Goal: Information Seeking & Learning: Learn about a topic

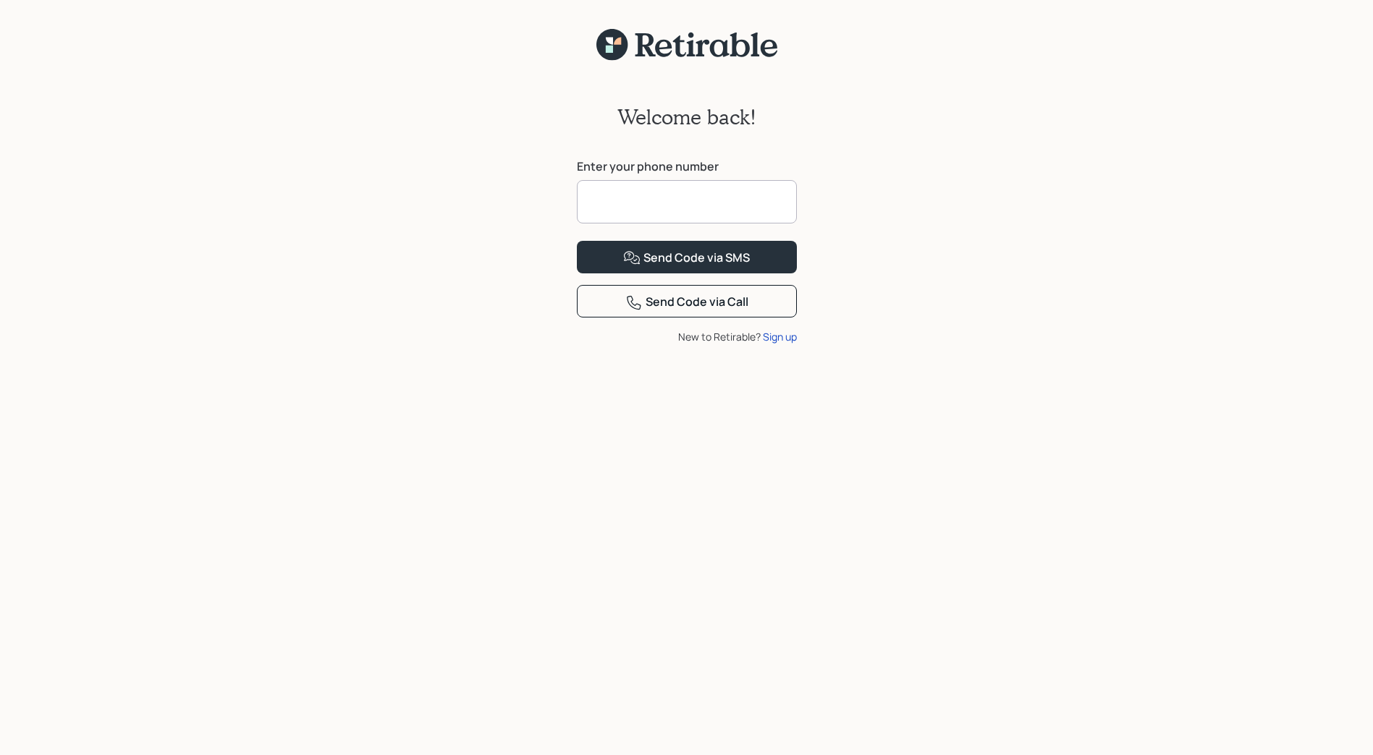
click at [365, 187] on div "Welcome back! Enter your phone number Send Code via SMS Send Code via Call New …" at bounding box center [686, 418] width 1373 height 712
click at [666, 200] on input at bounding box center [687, 201] width 220 height 43
type input "**********"
click at [643, 267] on div "Send Code via SMS" at bounding box center [686, 258] width 127 height 17
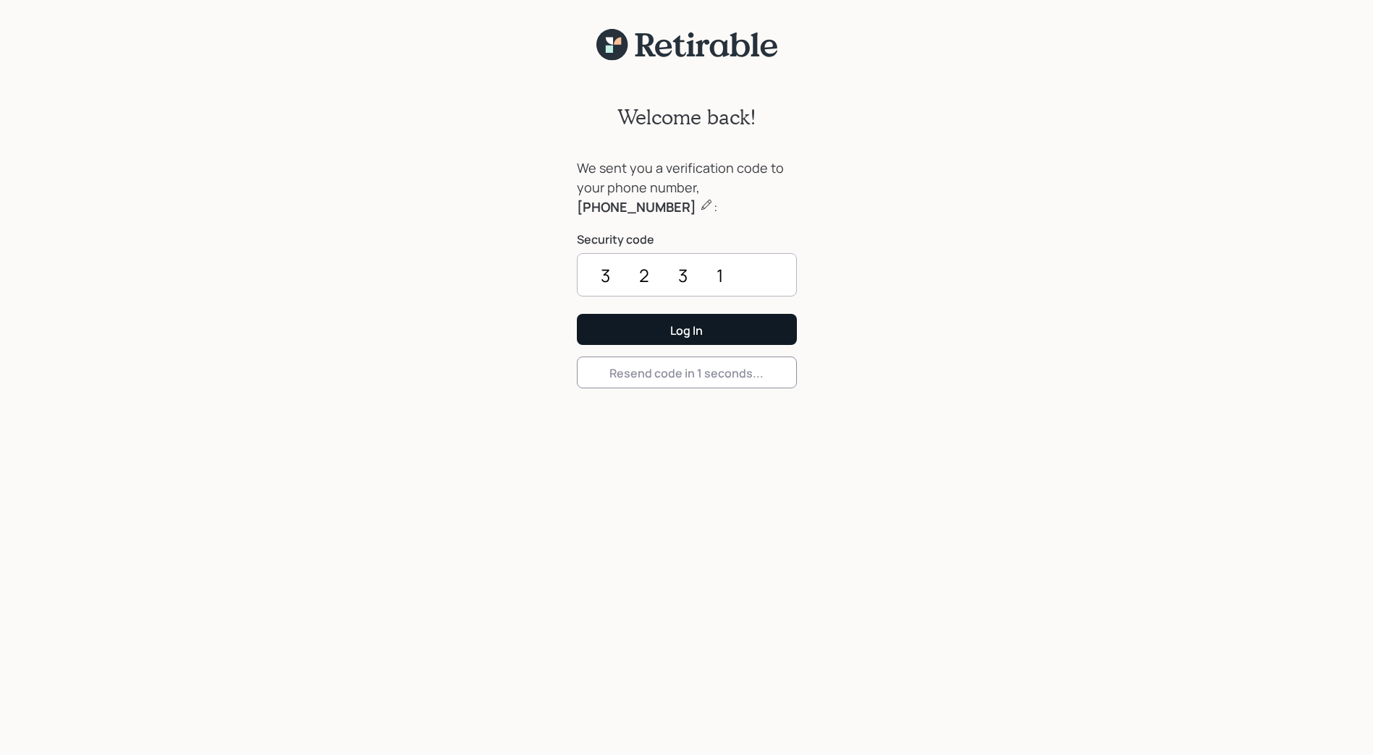
type input "3231"
click at [674, 334] on div "Log In" at bounding box center [686, 331] width 33 height 16
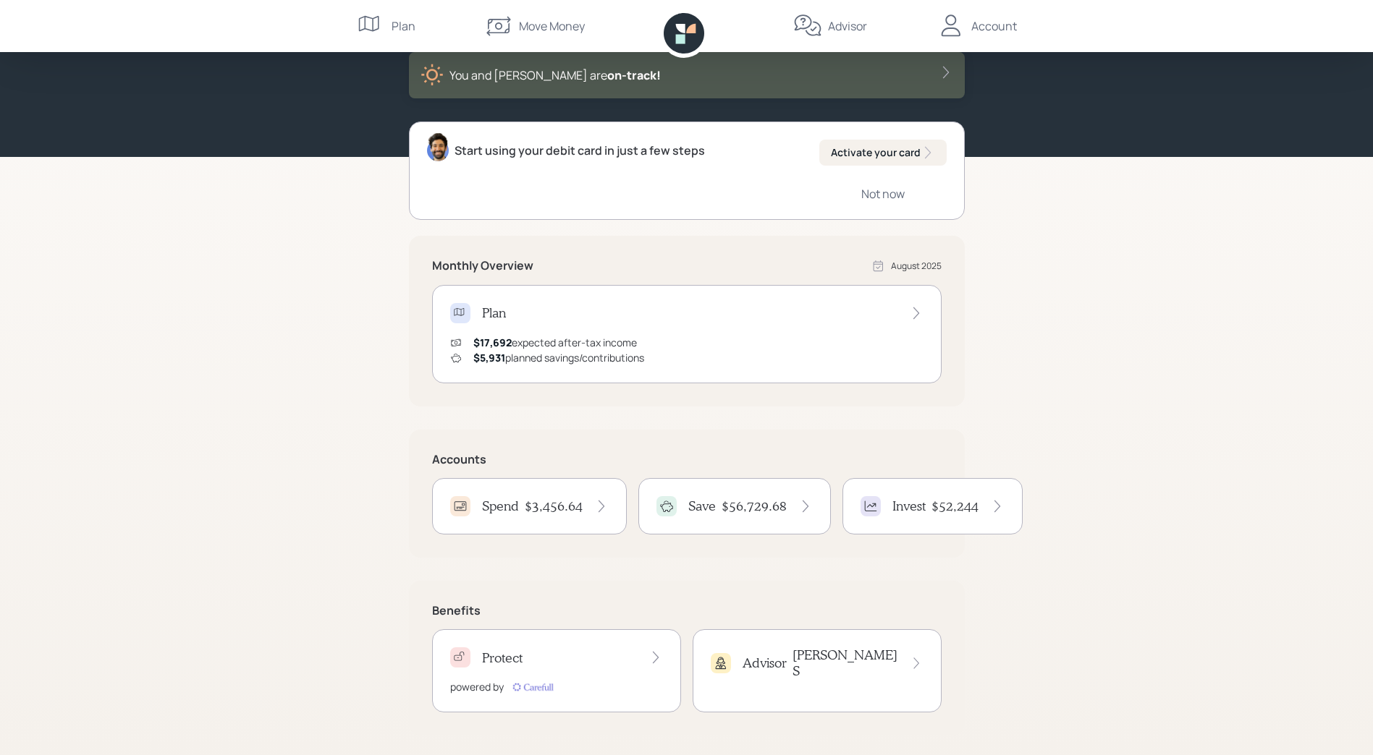
scroll to position [87, 0]
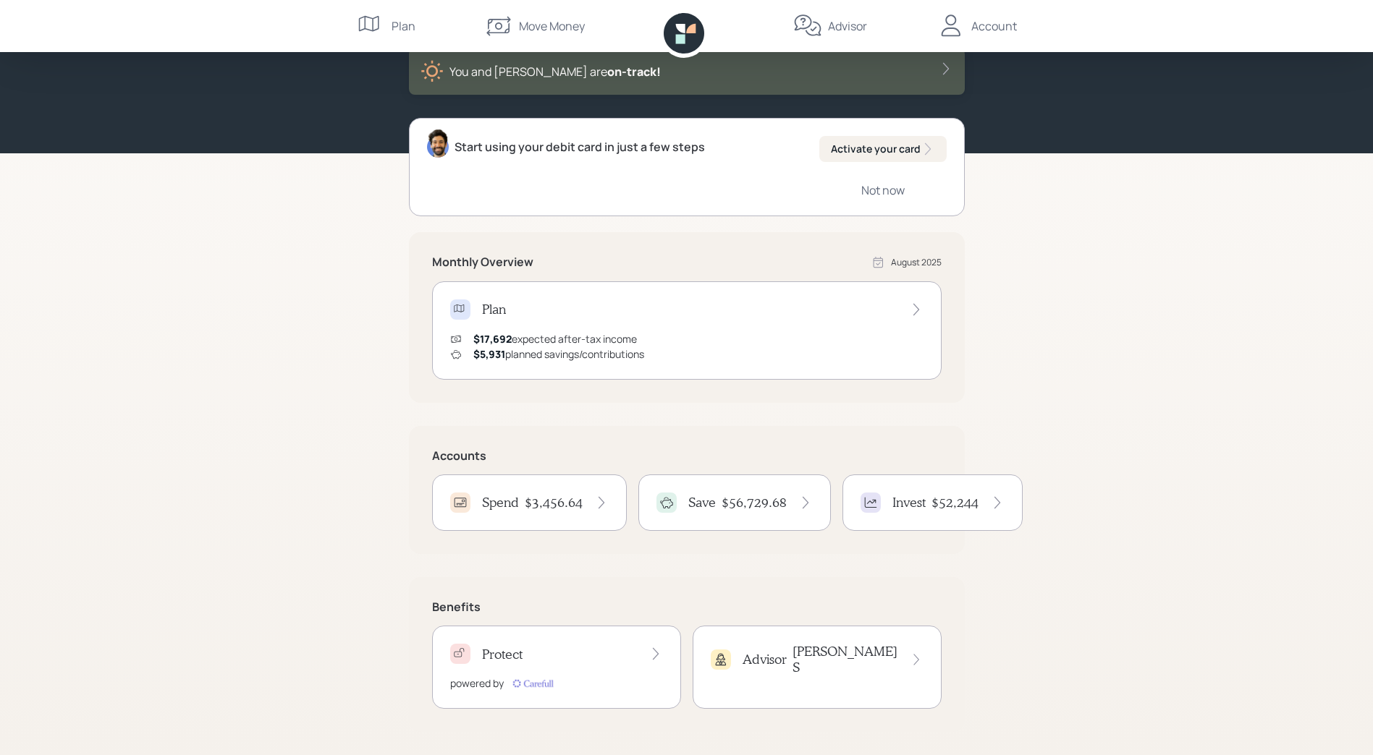
click at [750, 650] on div "Advisor" at bounding box center [749, 660] width 76 height 20
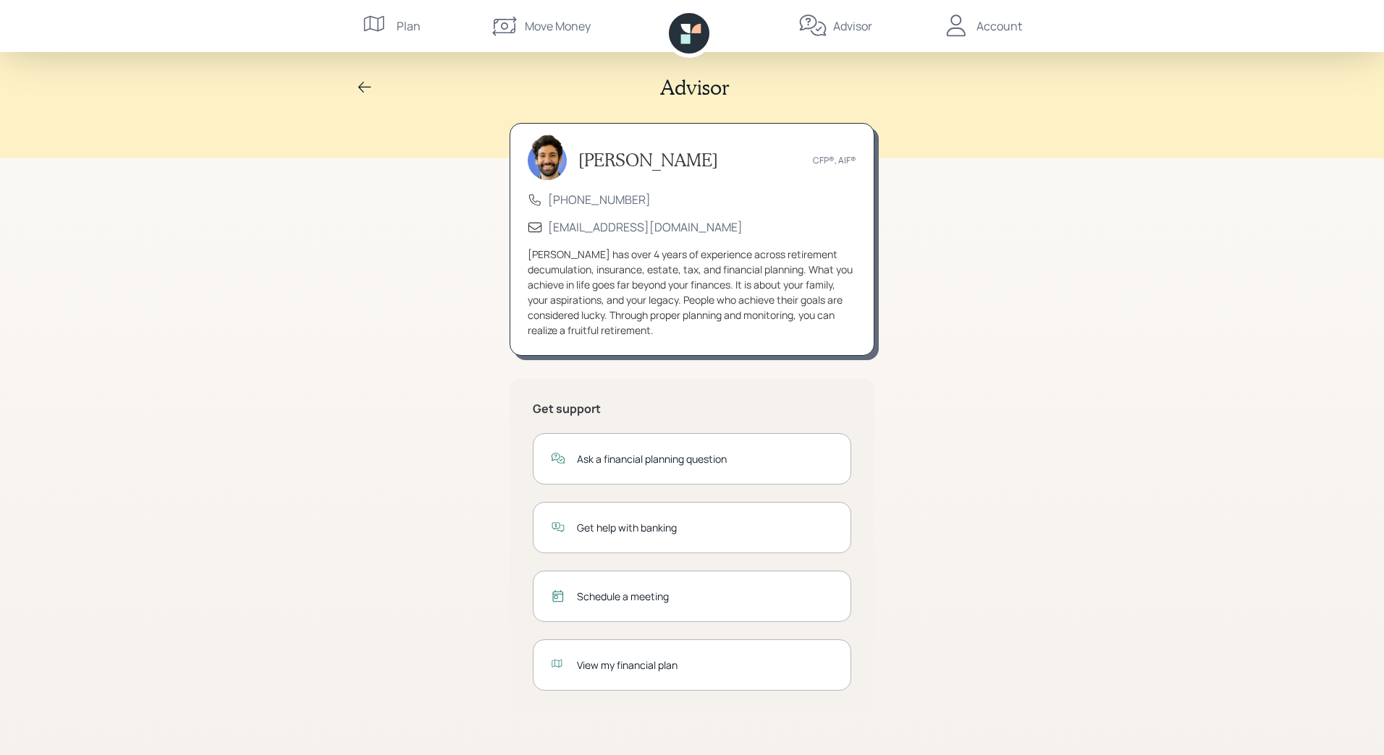
click at [669, 662] on div "View my financial plan" at bounding box center [705, 665] width 256 height 15
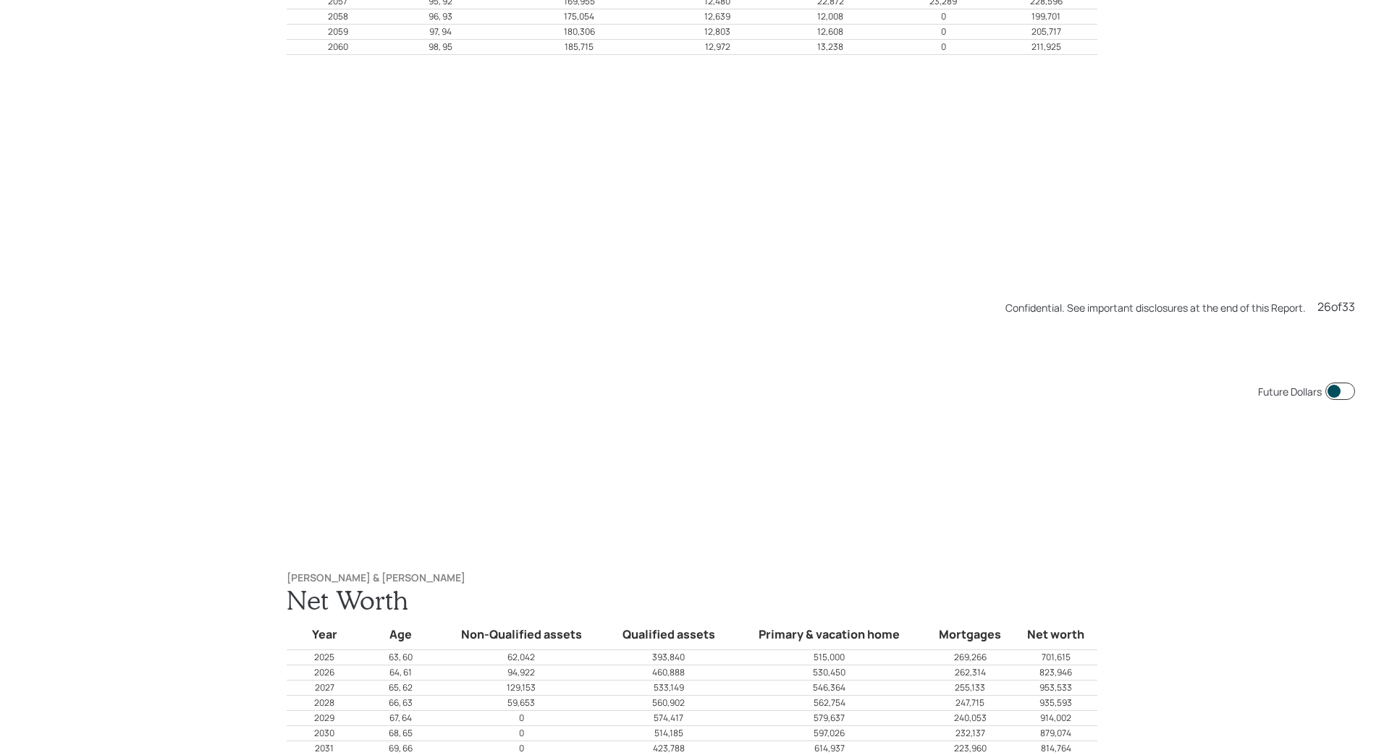
scroll to position [19643, 0]
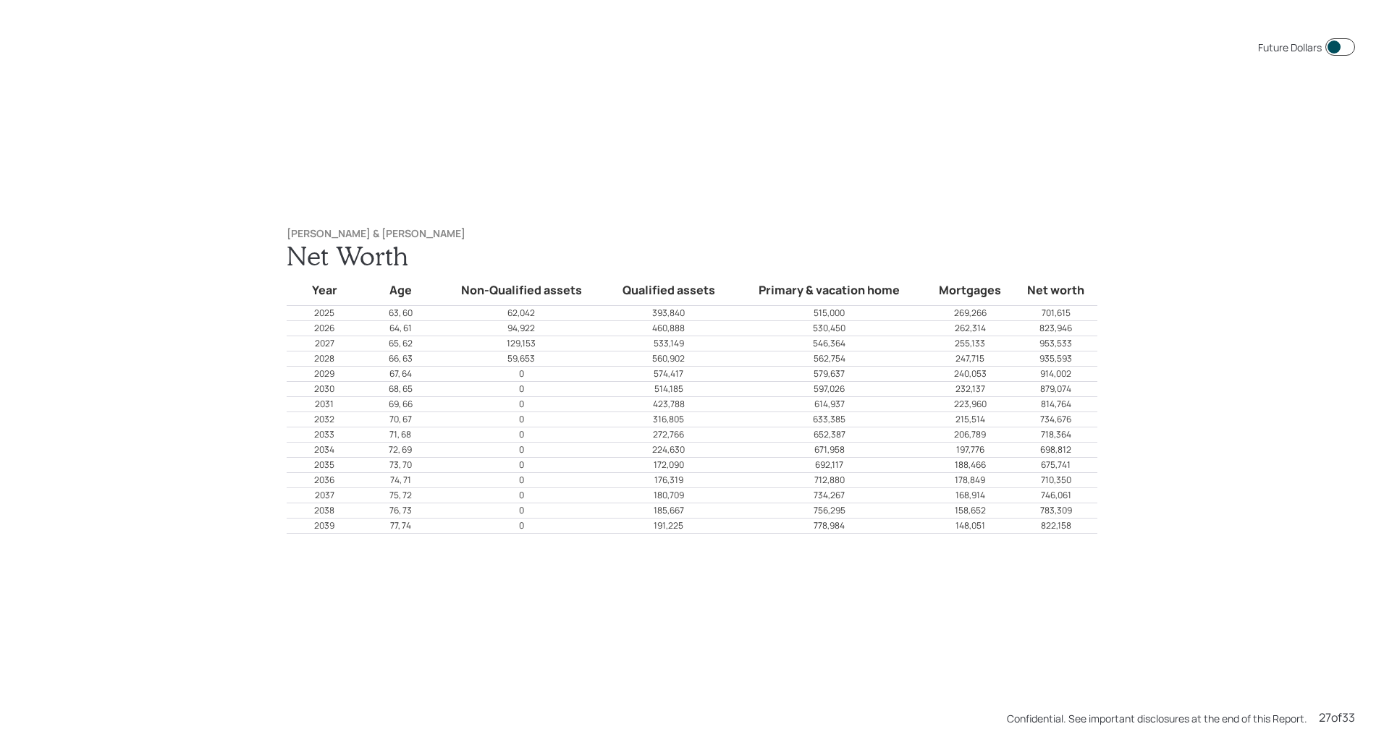
click at [1138, 478] on div "Future Dollars [PERSON_NAME] & [PERSON_NAME] Net Worth Year Age Non-Qualified a…" at bounding box center [692, 377] width 1384 height 755
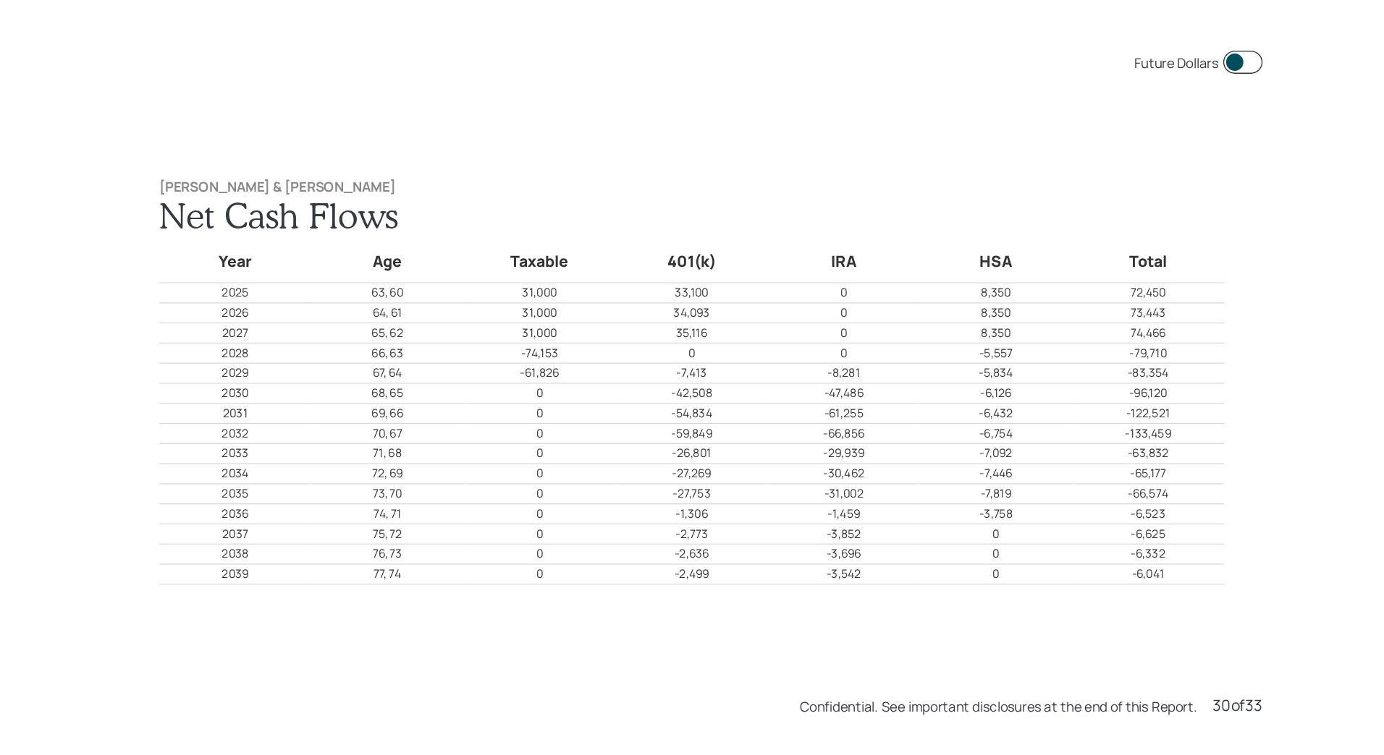
scroll to position [21909, 0]
